Goal: Task Accomplishment & Management: Use online tool/utility

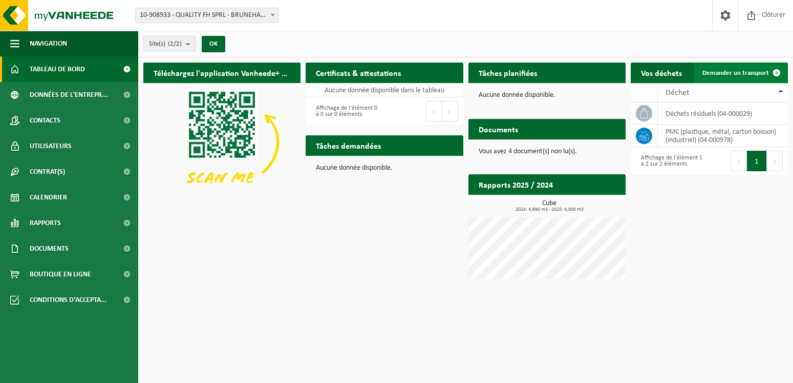
click at [733, 75] on span "Demander un transport" at bounding box center [736, 73] width 67 height 7
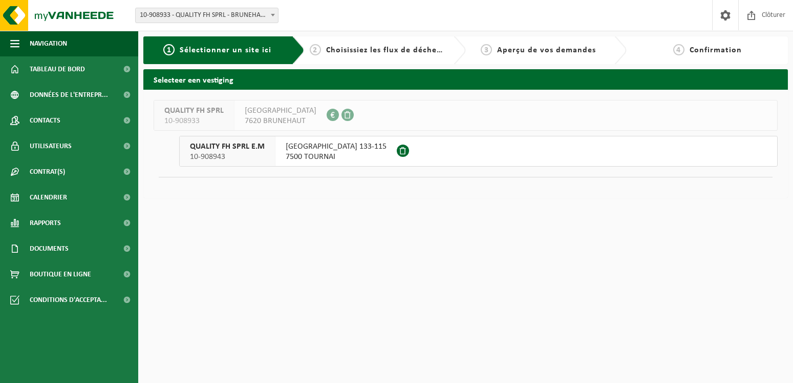
click at [328, 146] on span "RUE ROYAL 133-115" at bounding box center [336, 146] width 101 height 10
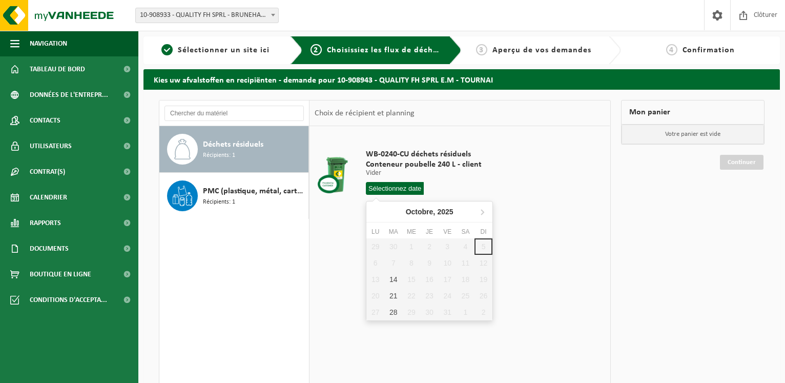
click at [401, 191] on input "text" at bounding box center [395, 188] width 58 height 13
click at [552, 258] on div "WB-0240-CU déchets résiduels Conteneur poubelle 240 L - client Vider Vider Vide…" at bounding box center [459, 279] width 300 height 307
click at [402, 185] on input "text" at bounding box center [395, 188] width 58 height 13
click at [486, 248] on div "29 30 1 2 3 4 5 6 7 8 9 10 11 12 13 14 15 16 17 18 19 20 21 22 23 24 25 26 27 2…" at bounding box center [429, 279] width 126 height 82
click at [393, 186] on input "text" at bounding box center [395, 188] width 58 height 13
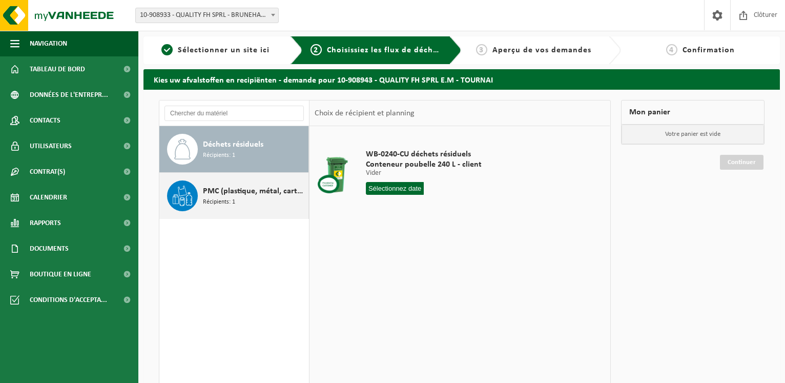
click at [240, 199] on div "PMC (plastique, métal, carton boisson) (industriel) Récipients: 1" at bounding box center [254, 195] width 103 height 31
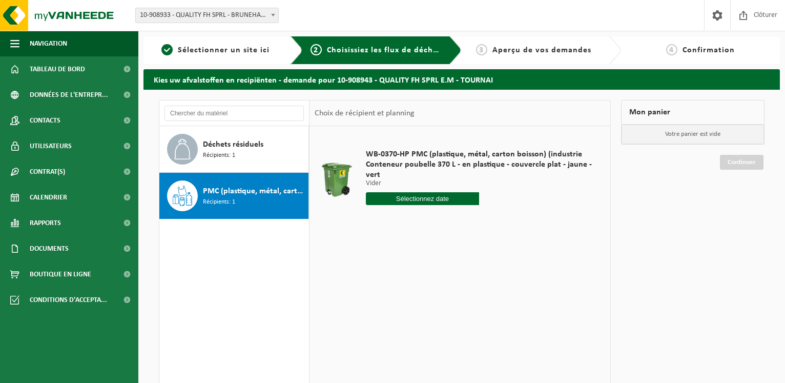
click at [410, 201] on input "text" at bounding box center [422, 198] width 113 height 13
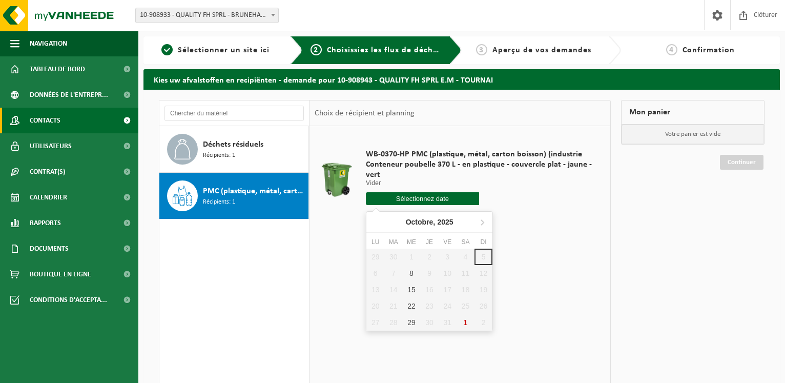
click at [57, 123] on span "Contacts" at bounding box center [45, 121] width 31 height 26
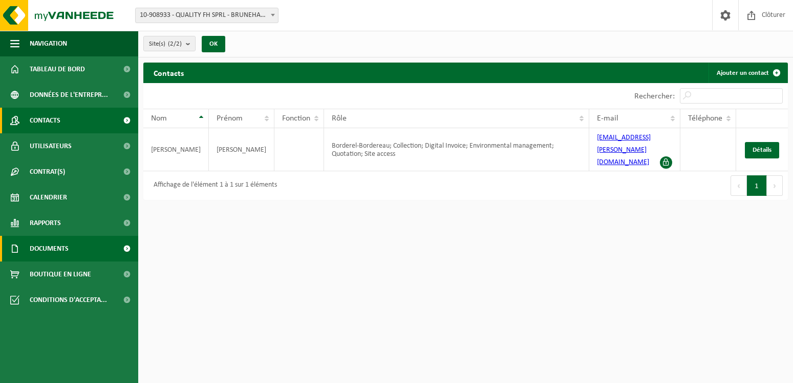
click at [71, 255] on link "Documents" at bounding box center [69, 249] width 138 height 26
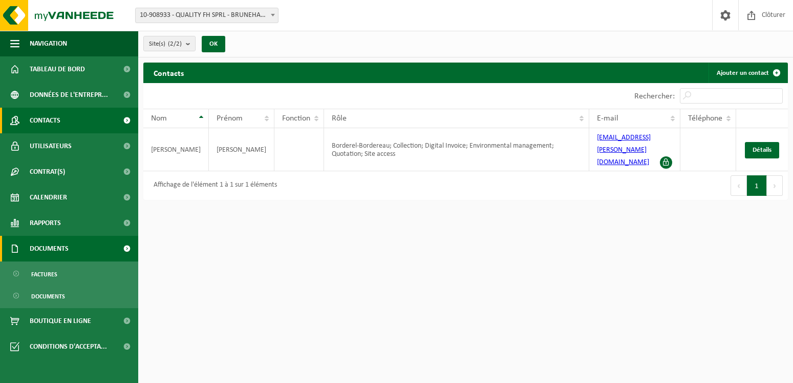
click at [61, 248] on span "Documents" at bounding box center [49, 249] width 39 height 26
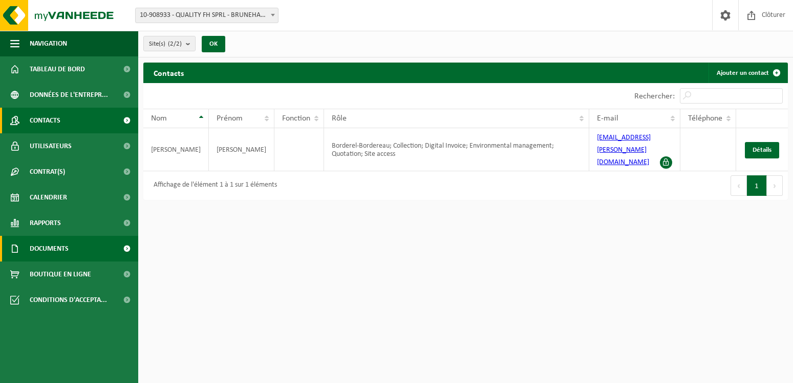
click at [85, 242] on link "Documents" at bounding box center [69, 249] width 138 height 26
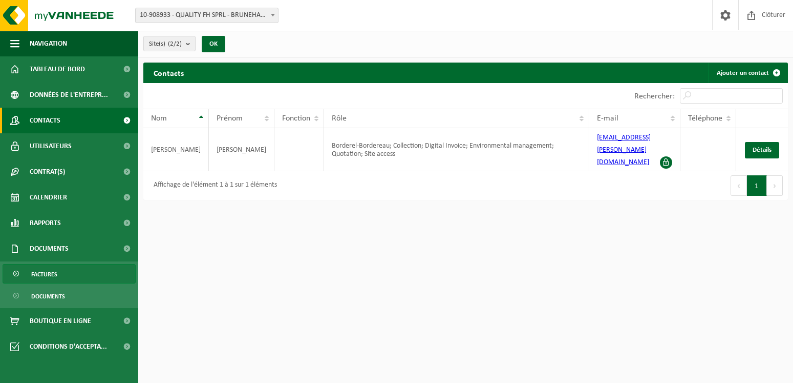
click at [55, 271] on span "Factures" at bounding box center [44, 273] width 26 height 19
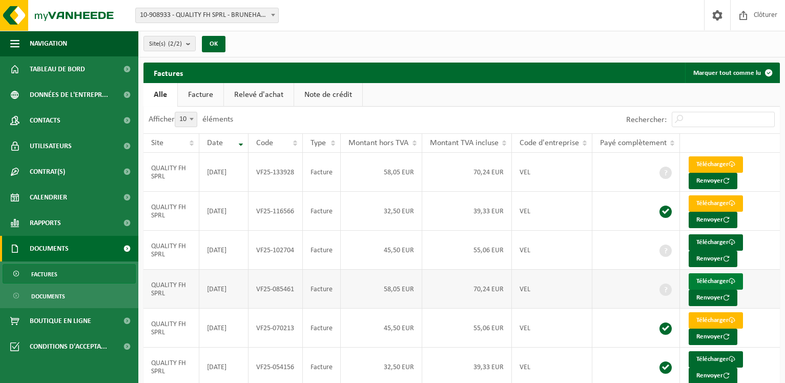
click at [706, 277] on link "Télécharger" at bounding box center [715, 281] width 54 height 16
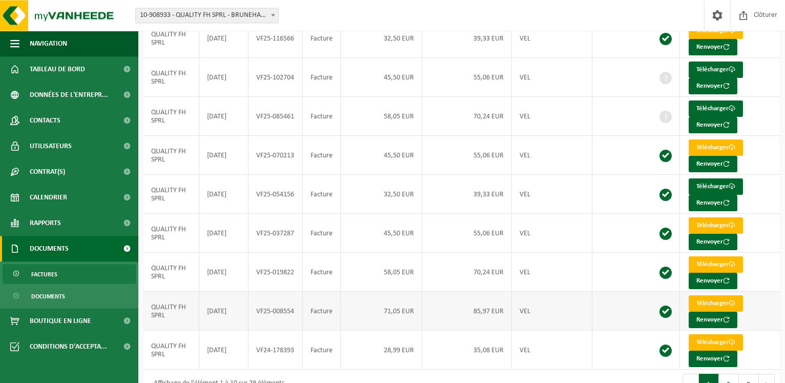
scroll to position [190, 0]
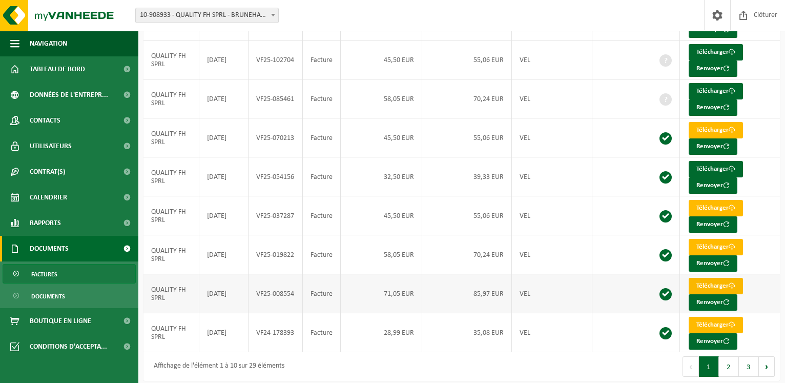
click at [705, 283] on link "Télécharger" at bounding box center [715, 286] width 54 height 16
click at [712, 94] on link "Télécharger" at bounding box center [715, 91] width 54 height 16
click at [398, 62] on td "45,50 EUR" at bounding box center [381, 59] width 81 height 39
click at [716, 50] on link "Télécharger" at bounding box center [715, 52] width 54 height 16
click at [713, 125] on link "Télécharger" at bounding box center [715, 130] width 54 height 16
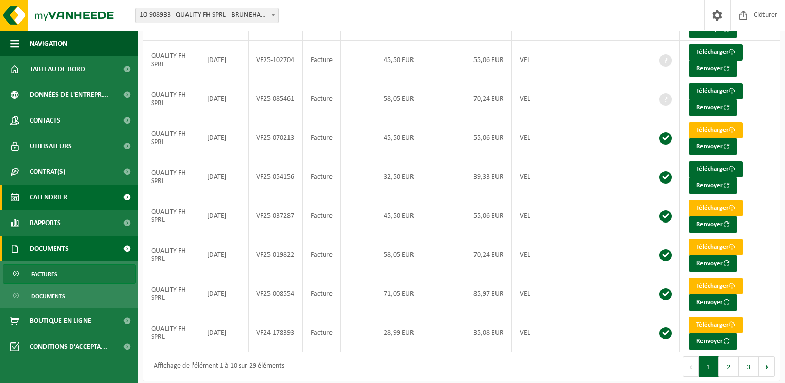
click at [49, 195] on span "Calendrier" at bounding box center [48, 197] width 37 height 26
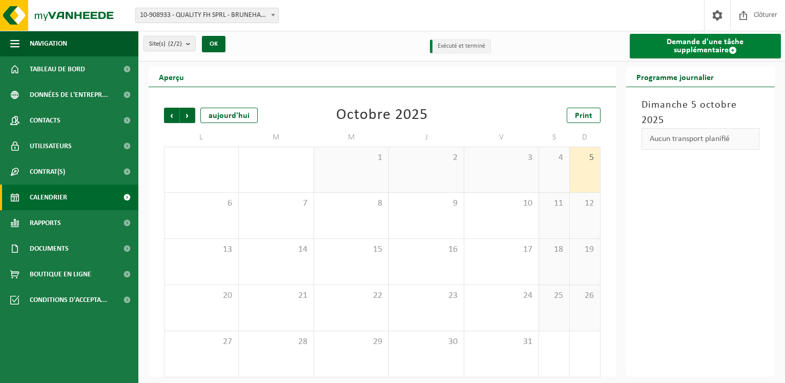
click at [738, 41] on link "Demande d'une tâche supplémentaire" at bounding box center [706, 46] width 152 height 25
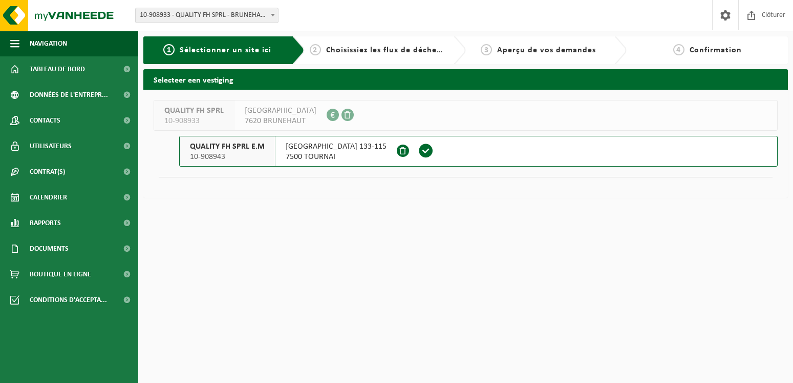
click at [397, 148] on span at bounding box center [403, 150] width 12 height 12
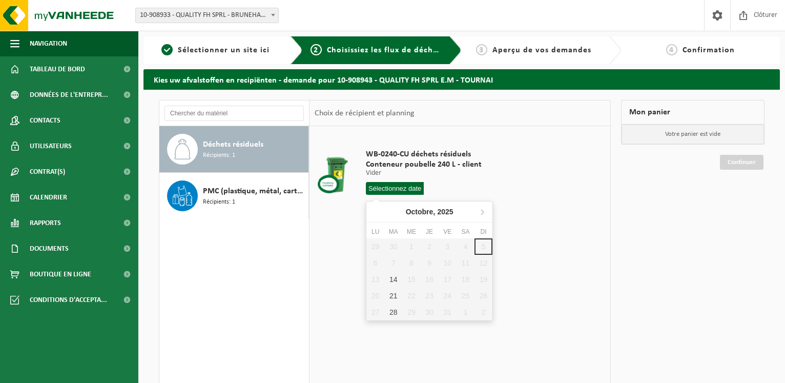
click at [384, 187] on input "text" at bounding box center [395, 188] width 58 height 13
click at [391, 279] on div "14" at bounding box center [393, 279] width 18 height 16
type input "à partir de 2025-10-14"
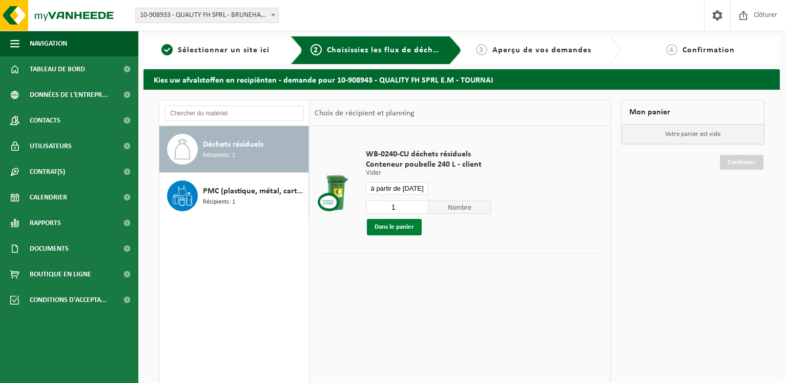
click at [399, 227] on button "Dans le panier" at bounding box center [394, 227] width 55 height 16
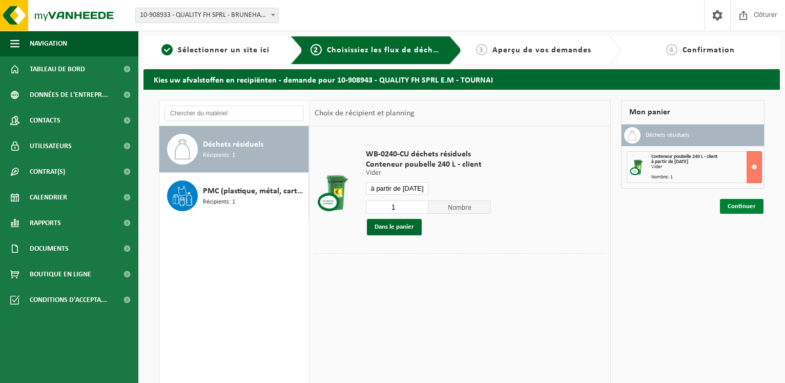
click at [741, 203] on link "Continuer" at bounding box center [742, 206] width 44 height 15
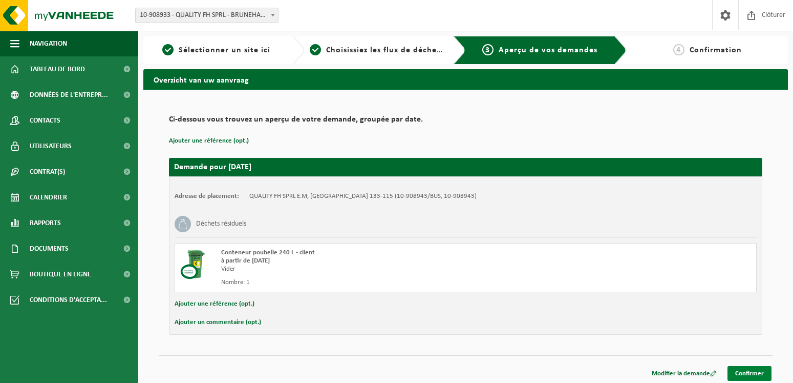
click at [747, 369] on link "Confirmer" at bounding box center [750, 373] width 44 height 15
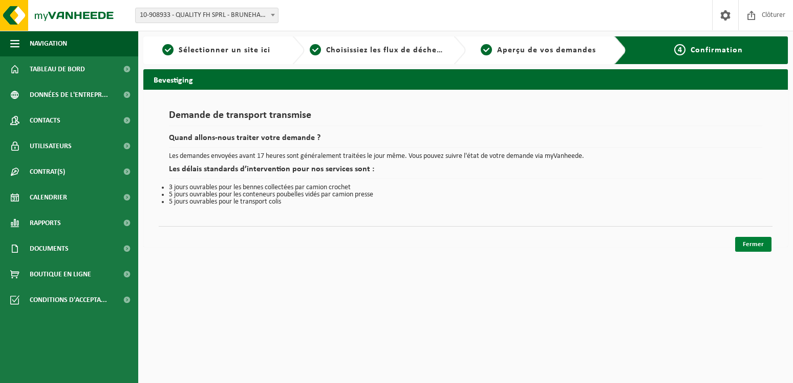
click at [753, 241] on link "Fermer" at bounding box center [754, 244] width 36 height 15
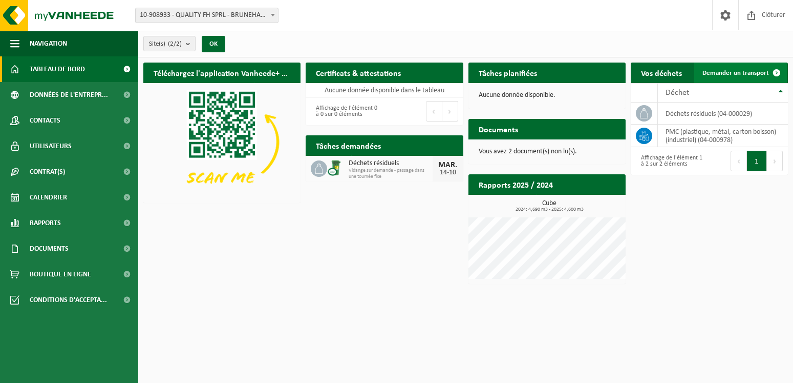
click at [749, 68] on link "Demander un transport" at bounding box center [741, 72] width 93 height 20
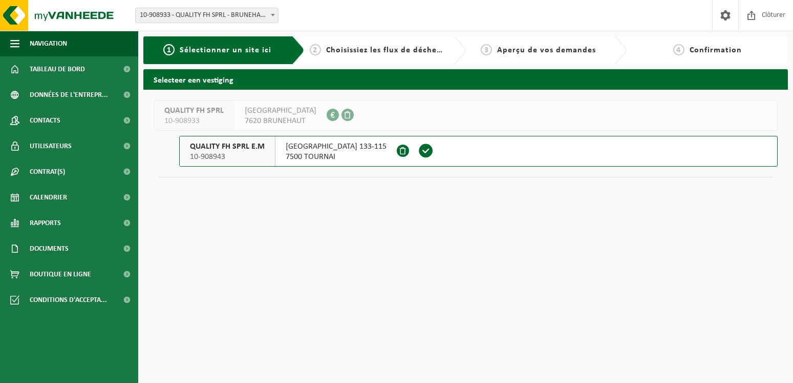
click at [340, 144] on span "[GEOGRAPHIC_DATA] 133-115" at bounding box center [336, 146] width 101 height 10
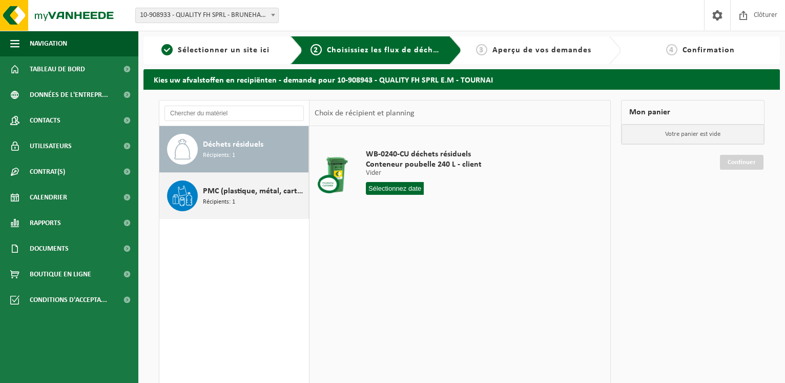
click at [262, 192] on span "PMC (plastique, métal, carton boisson) (industriel)" at bounding box center [254, 191] width 103 height 12
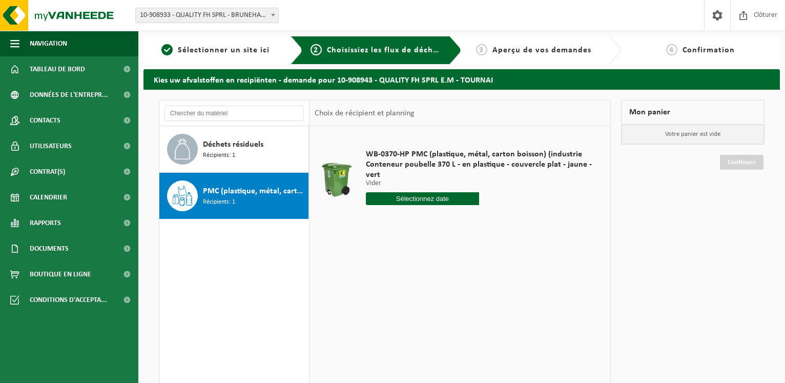
click at [420, 199] on input "text" at bounding box center [422, 198] width 113 height 13
click at [414, 288] on div "15" at bounding box center [411, 289] width 18 height 16
type input "à partir de [DATE]"
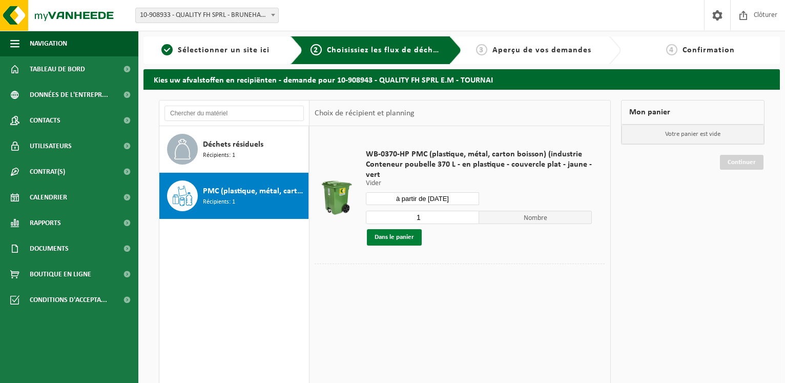
click at [383, 235] on button "Dans le panier" at bounding box center [394, 237] width 55 height 16
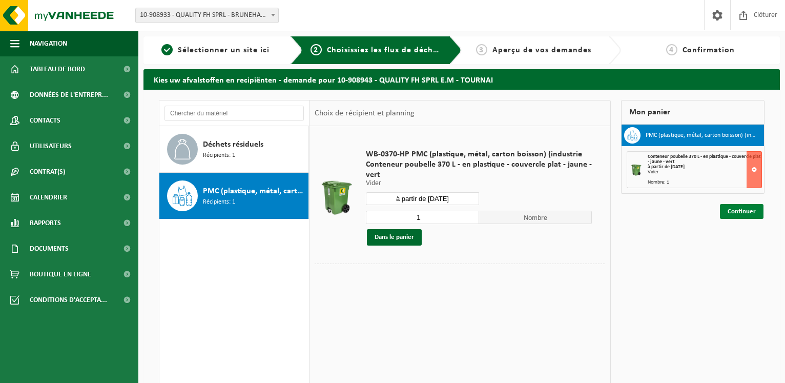
click at [734, 211] on link "Continuer" at bounding box center [742, 211] width 44 height 15
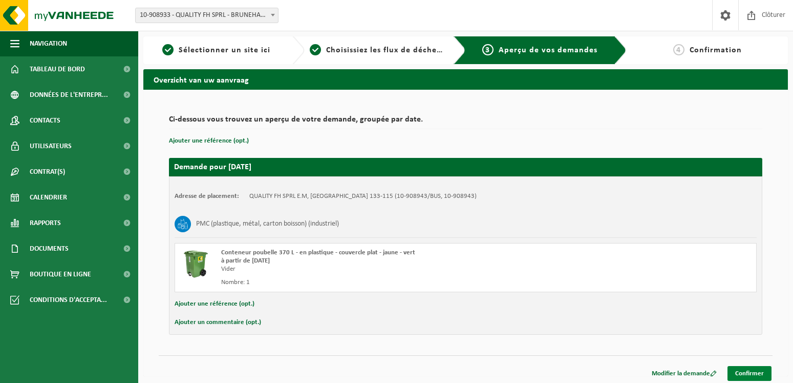
click at [747, 372] on link "Confirmer" at bounding box center [750, 373] width 44 height 15
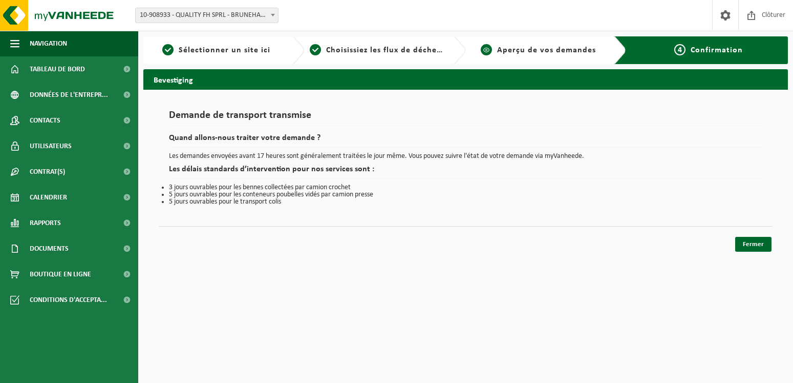
click at [549, 51] on span "Aperçu de vos demandes" at bounding box center [546, 50] width 99 height 8
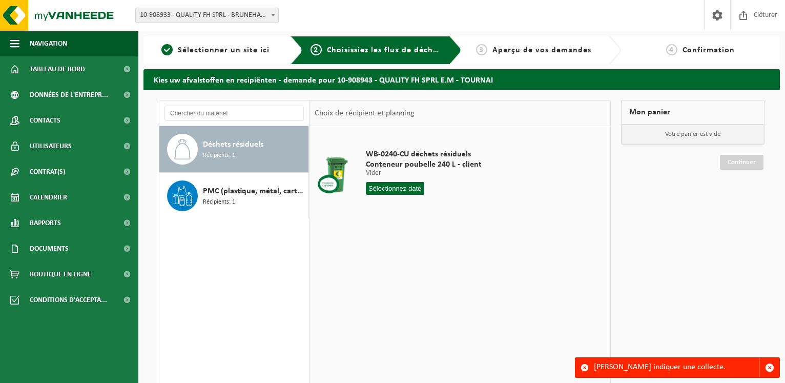
click at [543, 257] on div "WB-0240-CU déchets résiduels Conteneur poubelle 240 L - client Vider Vider Vide…" at bounding box center [459, 279] width 300 height 307
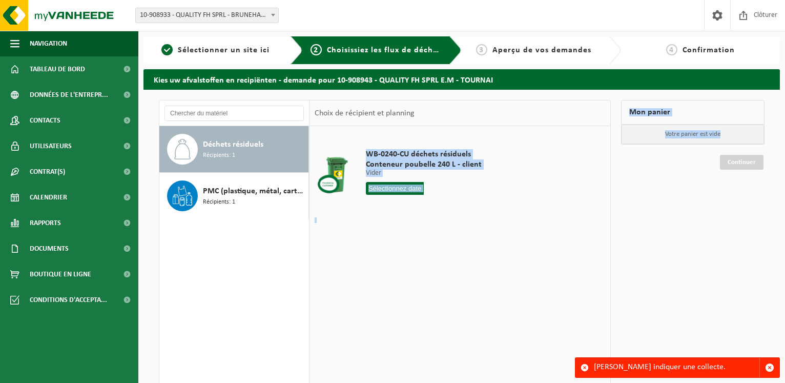
click at [614, 171] on div "Déchets résiduels Récipients: 1 PMC (plastique, métal, carton boisson) (industr…" at bounding box center [462, 279] width 616 height 359
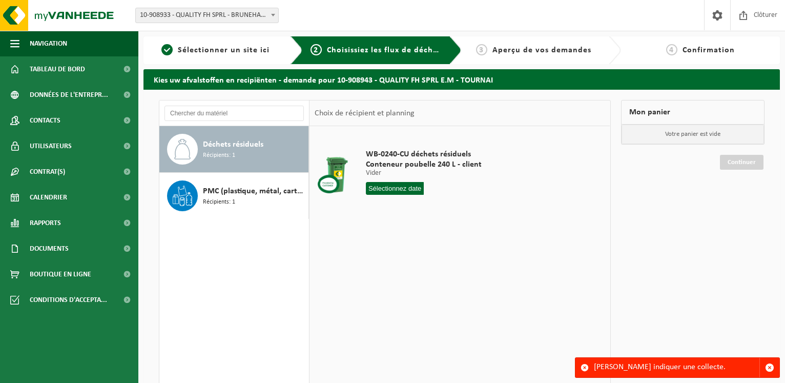
click at [591, 181] on td "WB-0240-CU déchets résiduels Conteneur poubelle 240 L - client Vider Vider Vide…" at bounding box center [481, 174] width 246 height 87
click at [442, 348] on div "WB-0240-CU déchets résiduels Conteneur poubelle 240 L - client Vider Vider Vide…" at bounding box center [459, 279] width 300 height 307
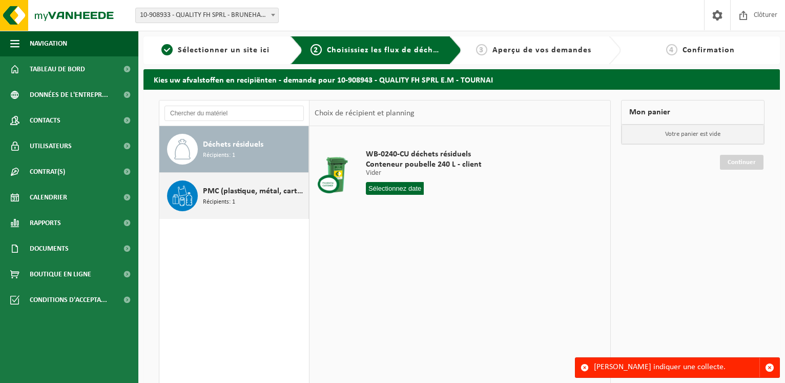
click at [253, 194] on span "PMC (plastique, métal, carton boisson) (industriel)" at bounding box center [254, 191] width 103 height 12
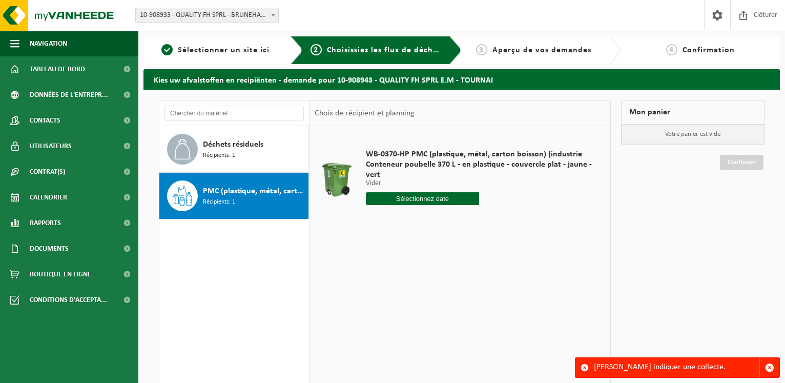
click at [430, 202] on input "text" at bounding box center [422, 198] width 113 height 13
click at [414, 290] on div "15" at bounding box center [411, 289] width 18 height 16
type input "à partir de 2025-10-15"
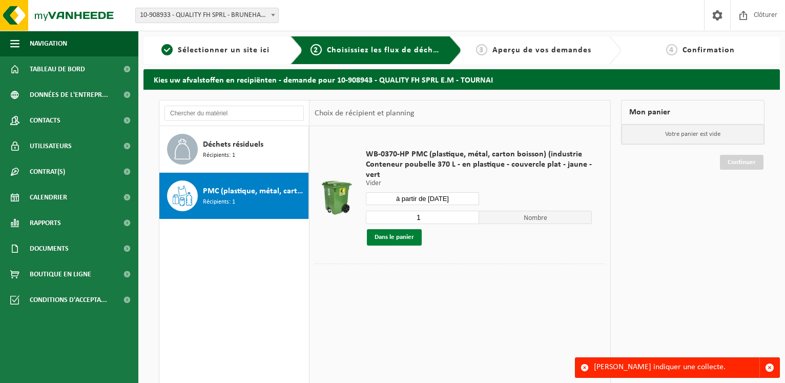
click at [391, 235] on button "Dans le panier" at bounding box center [394, 237] width 55 height 16
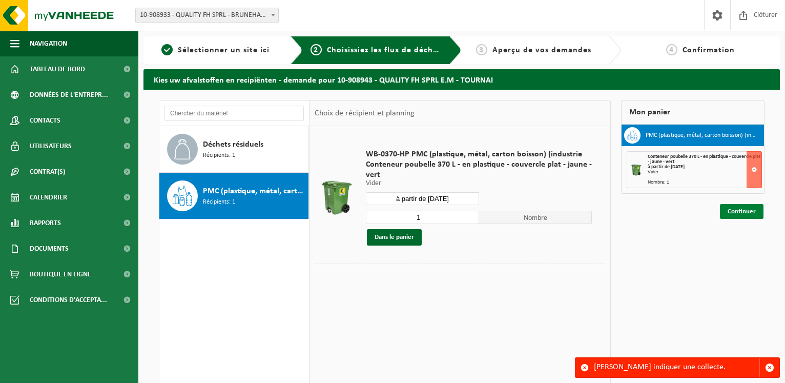
click at [741, 211] on link "Continuer" at bounding box center [742, 211] width 44 height 15
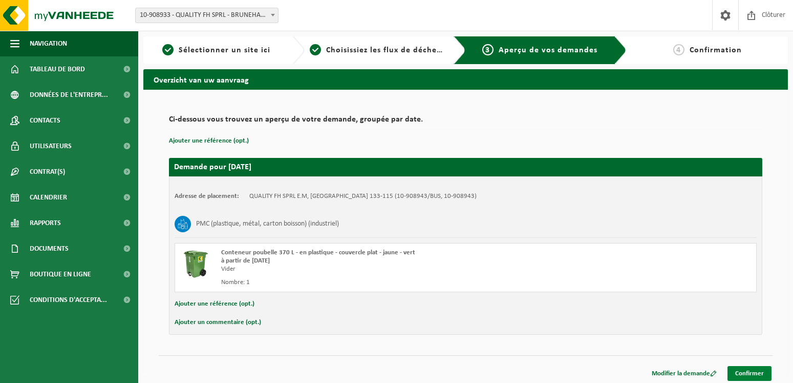
click at [746, 372] on link "Confirmer" at bounding box center [750, 373] width 44 height 15
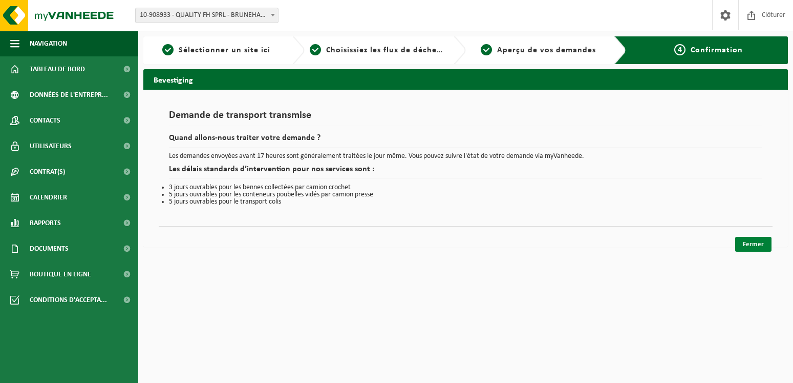
click at [754, 247] on link "Fermer" at bounding box center [754, 244] width 36 height 15
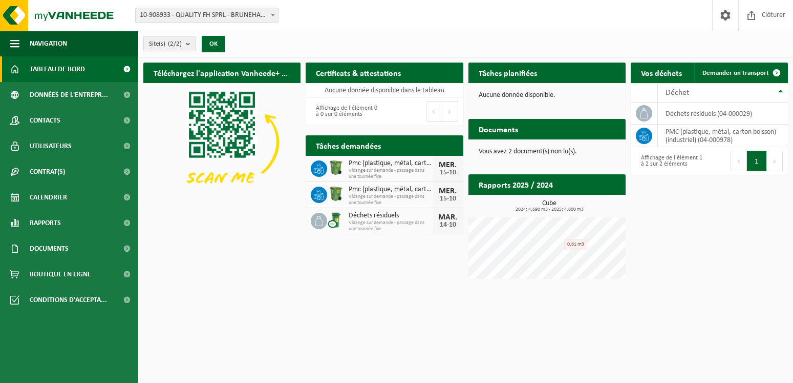
click at [367, 194] on span "Vidange sur demande - passage dans une tournée fixe" at bounding box center [390, 200] width 83 height 12
click at [377, 194] on span "Vidange sur demande - passage dans une tournée fixe" at bounding box center [390, 200] width 83 height 12
click at [367, 168] on span "Vidange sur demande - passage dans une tournée fixe" at bounding box center [390, 174] width 83 height 12
click at [320, 192] on icon at bounding box center [319, 195] width 10 height 10
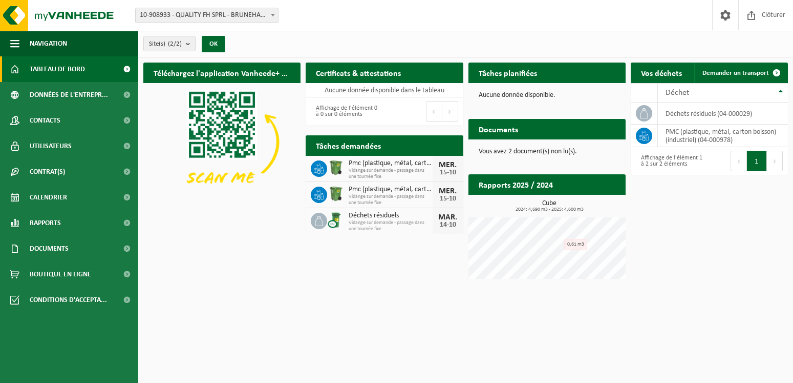
click at [320, 192] on icon at bounding box center [319, 195] width 10 height 10
click at [562, 146] on span "Consulter vos documents" at bounding box center [571, 149] width 71 height 7
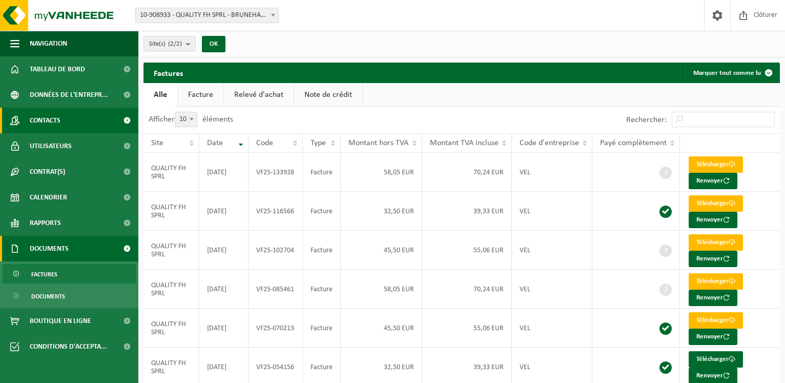
click at [56, 119] on span "Contacts" at bounding box center [45, 121] width 31 height 26
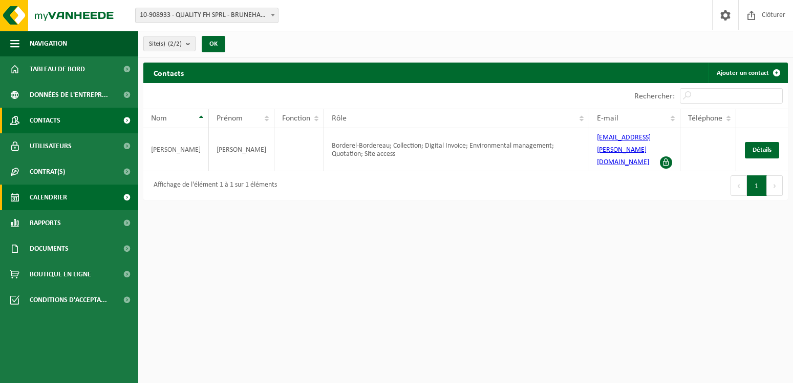
click at [36, 194] on span "Calendrier" at bounding box center [48, 197] width 37 height 26
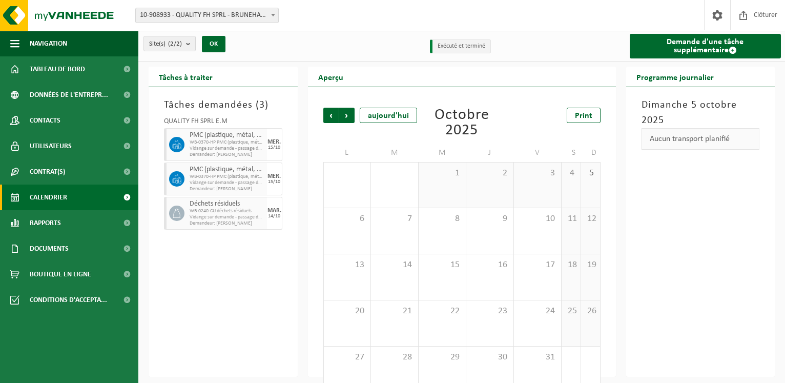
click at [225, 139] on span "PMC (plastique, métal, carton boisson) (industriel)" at bounding box center [227, 135] width 75 height 8
drag, startPoint x: 260, startPoint y: 147, endPoint x: 265, endPoint y: 150, distance: 5.7
click at [264, 148] on span "Vidange sur demande - passage dans une tournée fixe" at bounding box center [227, 148] width 75 height 6
click at [267, 153] on div "[DATE]" at bounding box center [274, 144] width 15 height 33
drag, startPoint x: 199, startPoint y: 144, endPoint x: 255, endPoint y: 157, distance: 57.3
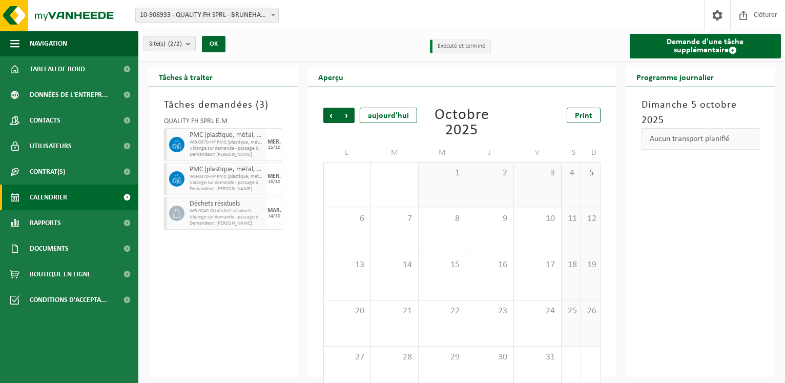
click at [255, 145] on span "WB-0370-HP PMC (plastique, métal, carton boisson) (industrie" at bounding box center [227, 142] width 75 height 6
drag, startPoint x: 213, startPoint y: 169, endPoint x: 221, endPoint y: 183, distance: 16.5
click at [214, 169] on span "PMC (plastique, métal, carton boisson) (industriel)" at bounding box center [227, 169] width 75 height 8
click at [226, 185] on span "Vidange sur demande - passage dans une tournée fixe" at bounding box center [227, 183] width 75 height 6
click at [524, 119] on div "Print" at bounding box center [553, 115] width 96 height 15
